Goal: Task Accomplishment & Management: Manage account settings

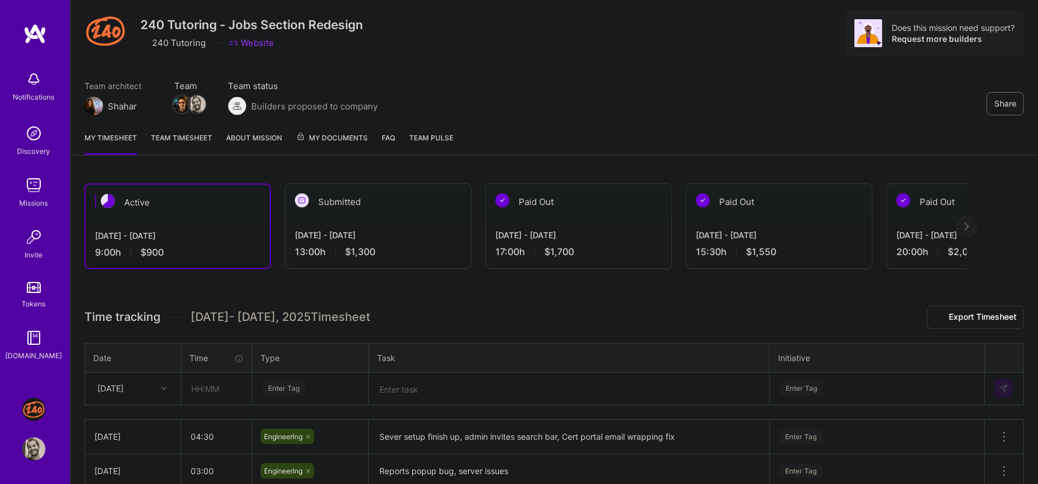
scroll to position [41, 0]
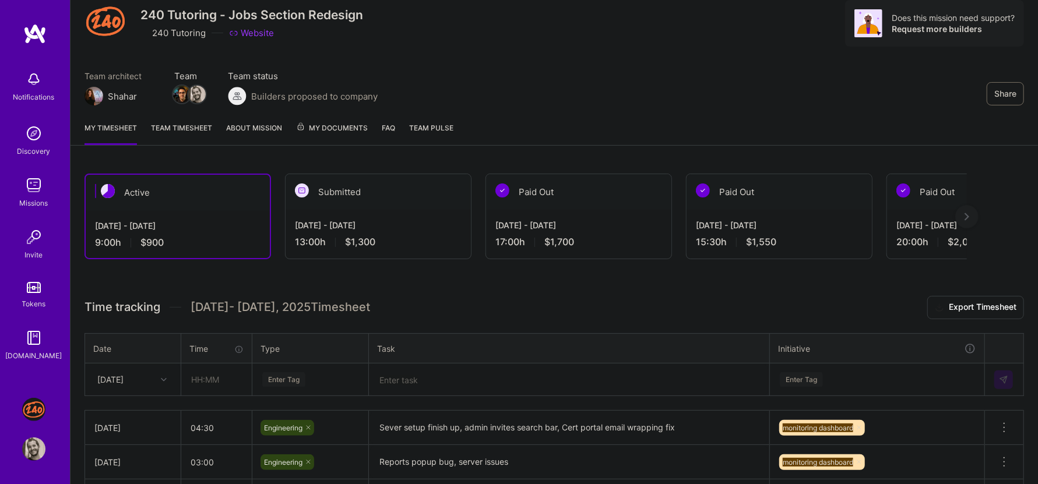
click at [519, 52] on div "Share 240 Tutoring - Jobs Section Redesign 240 Tutoring Website Does this missi…" at bounding box center [554, 35] width 967 height 153
click at [213, 425] on input "04:30" at bounding box center [216, 428] width 71 height 31
type input "05:00"
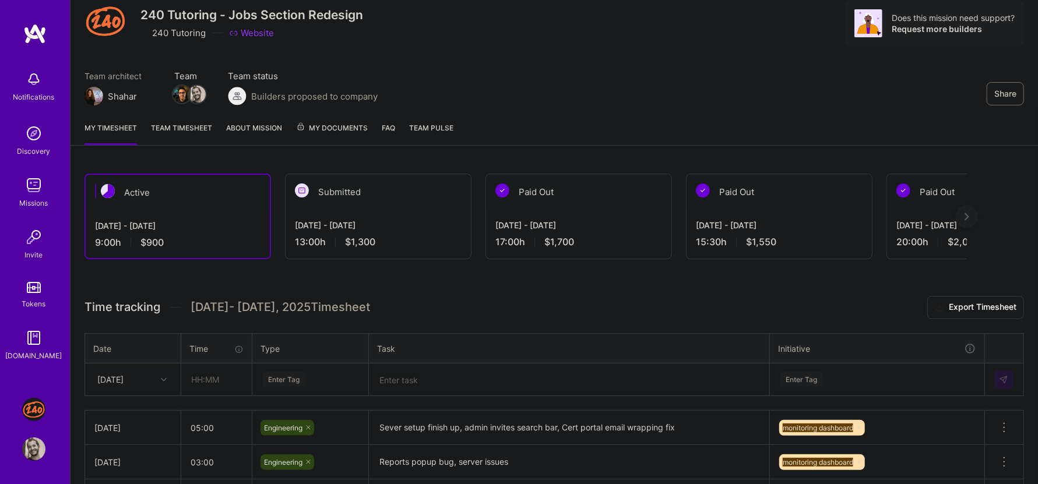
click at [369, 287] on div "Active [DATE] - [DATE] 9:00 h $900 Submitted [DATE] - [DATE] 13:00 h $1,300 Pai…" at bounding box center [554, 381] width 967 height 443
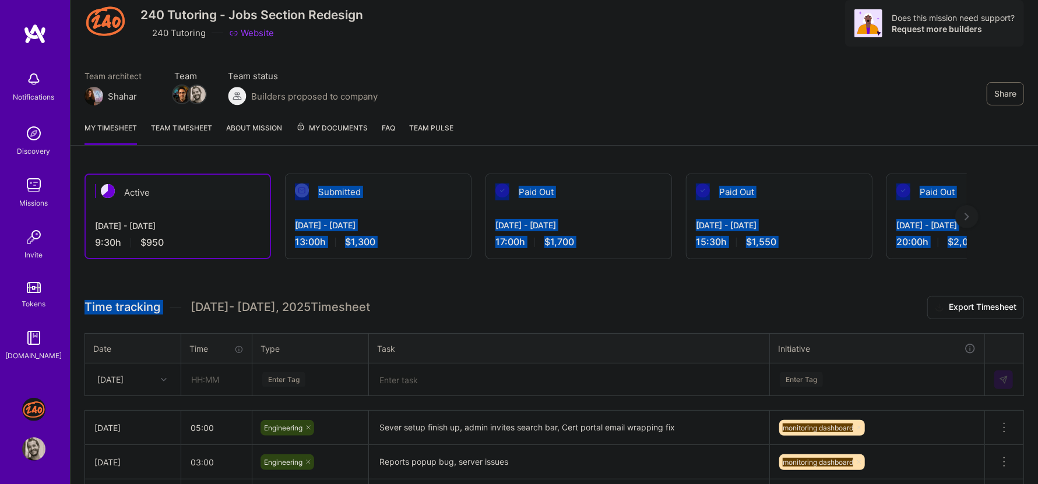
drag, startPoint x: 259, startPoint y: 273, endPoint x: 259, endPoint y: 240, distance: 33.8
click at [259, 242] on div "Active [DATE] - [DATE] 9:30 h $950 Submitted [DATE] - [DATE] 13:00 h $1,300 Pai…" at bounding box center [554, 381] width 967 height 443
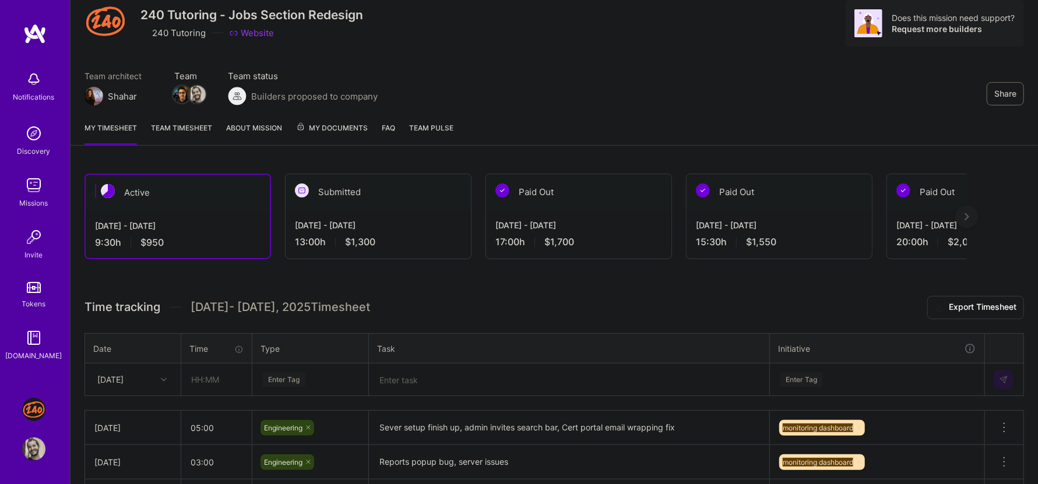
drag, startPoint x: 230, startPoint y: 288, endPoint x: 206, endPoint y: 324, distance: 42.8
click at [206, 323] on div "Active [DATE] - [DATE] 9:30 h $950 Submitted [DATE] - [DATE] 13:00 h $1,300 Pai…" at bounding box center [554, 381] width 967 height 443
